Goal: Check status

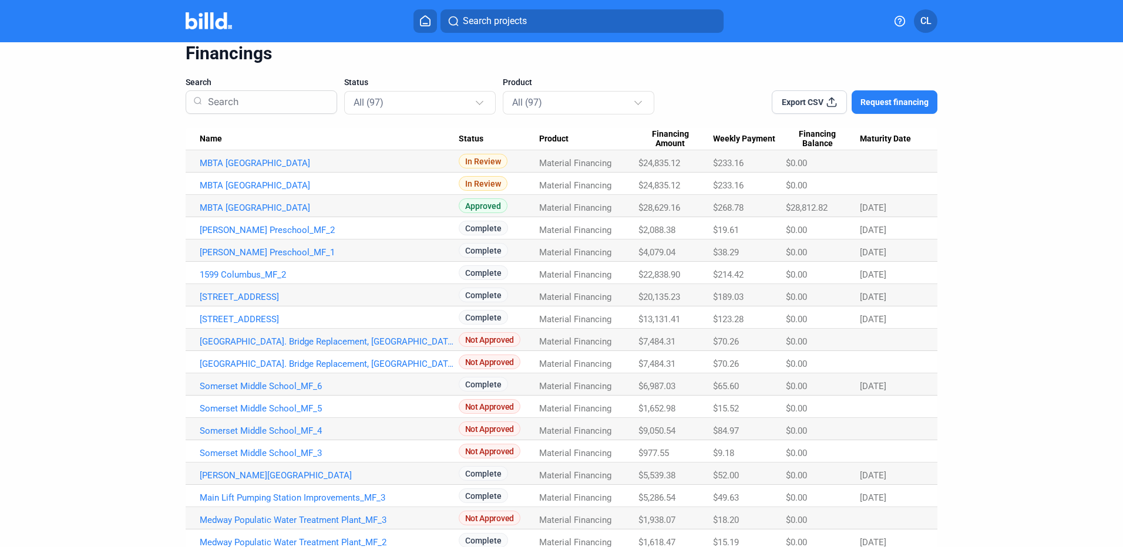
scroll to position [48, 0]
click at [311, 160] on link "MBTA [GEOGRAPHIC_DATA]" at bounding box center [329, 162] width 259 height 11
click at [325, 159] on link "MBTA [GEOGRAPHIC_DATA]" at bounding box center [329, 162] width 259 height 11
